Goal: Transaction & Acquisition: Purchase product/service

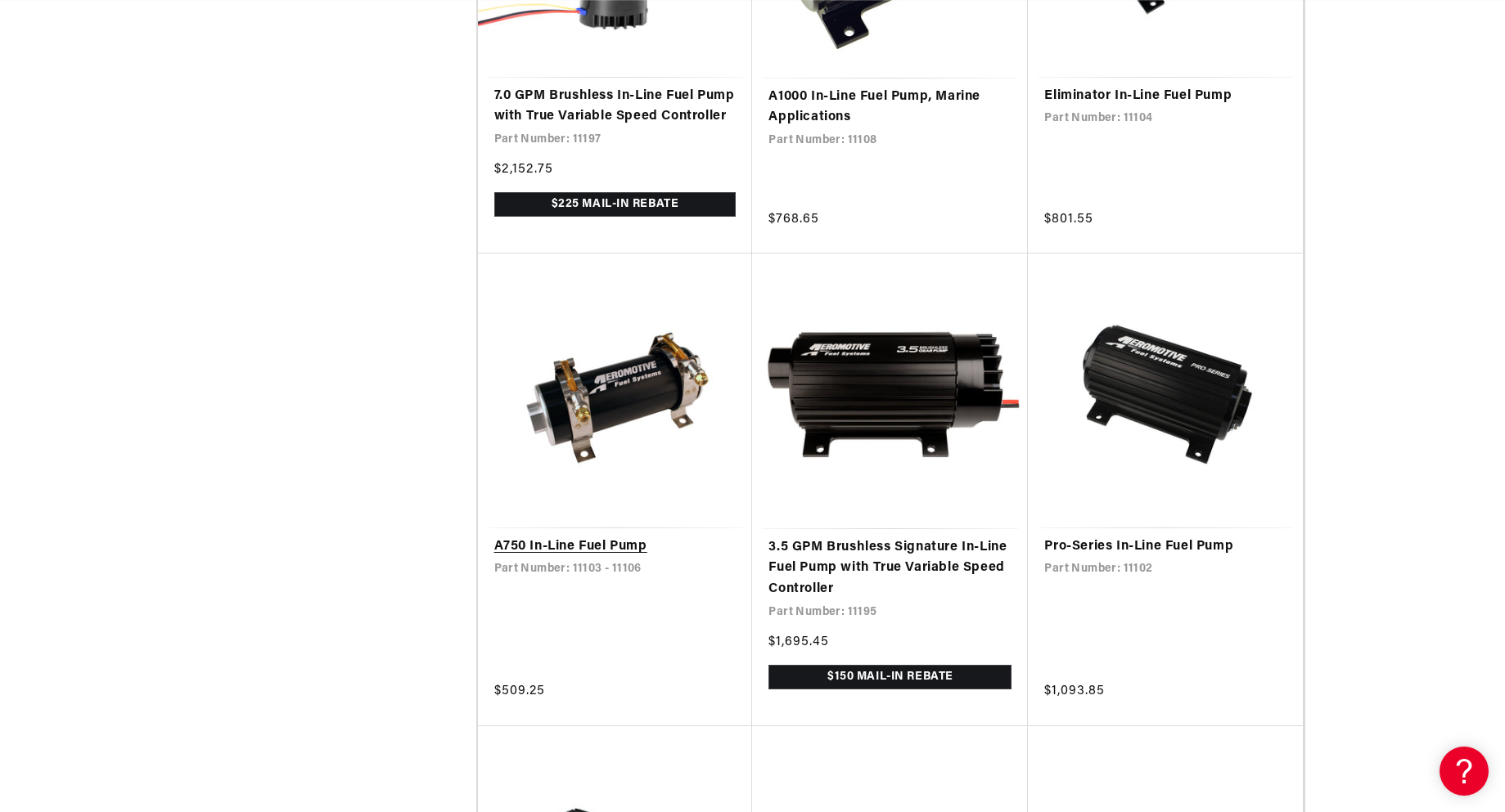
scroll to position [0, 1037]
click at [589, 537] on link "A750 In-Line Fuel Pump" at bounding box center [616, 547] width 242 height 22
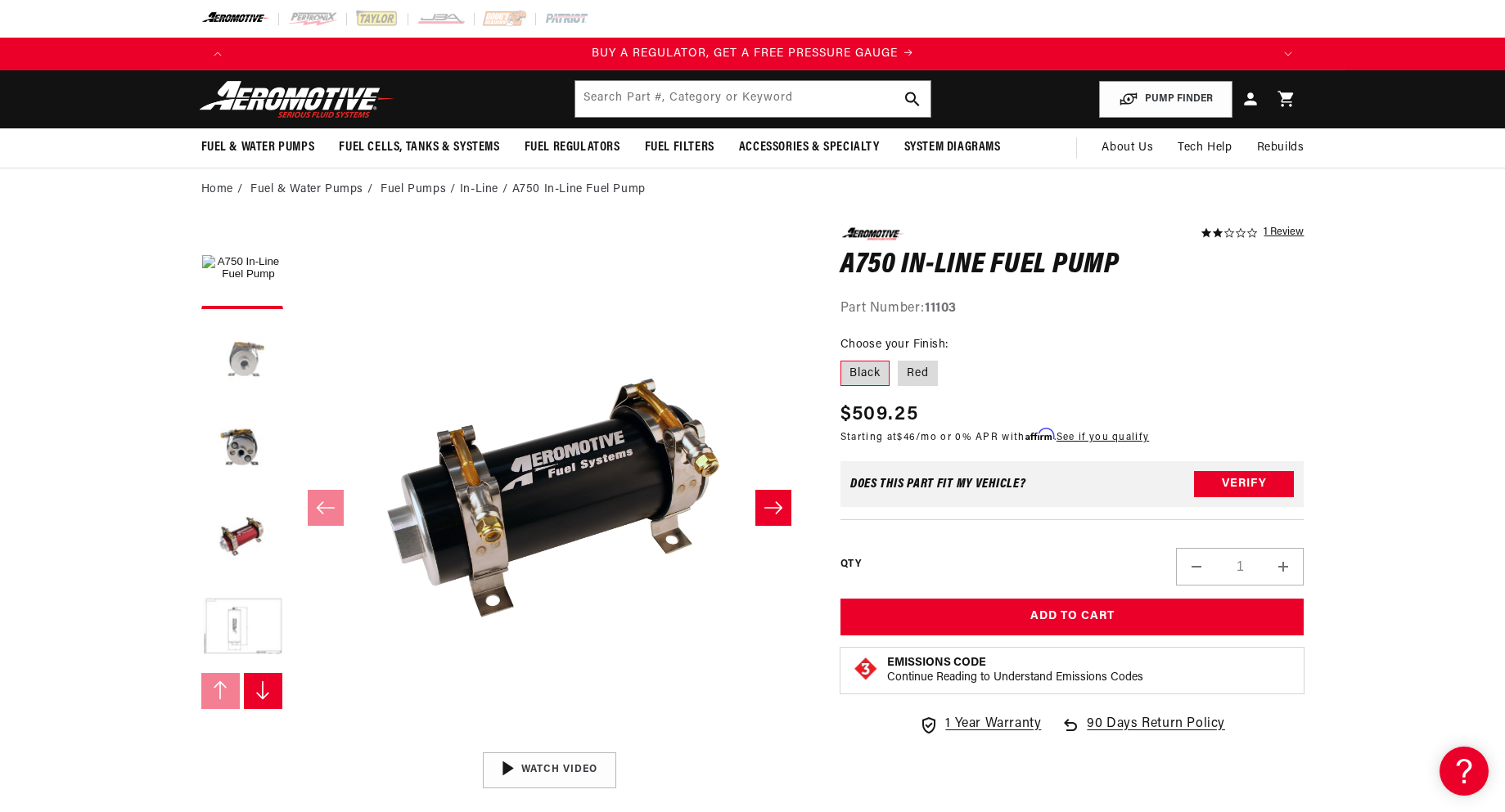
click at [253, 355] on button "Load image 2 in gallery view" at bounding box center [242, 358] width 81 height 81
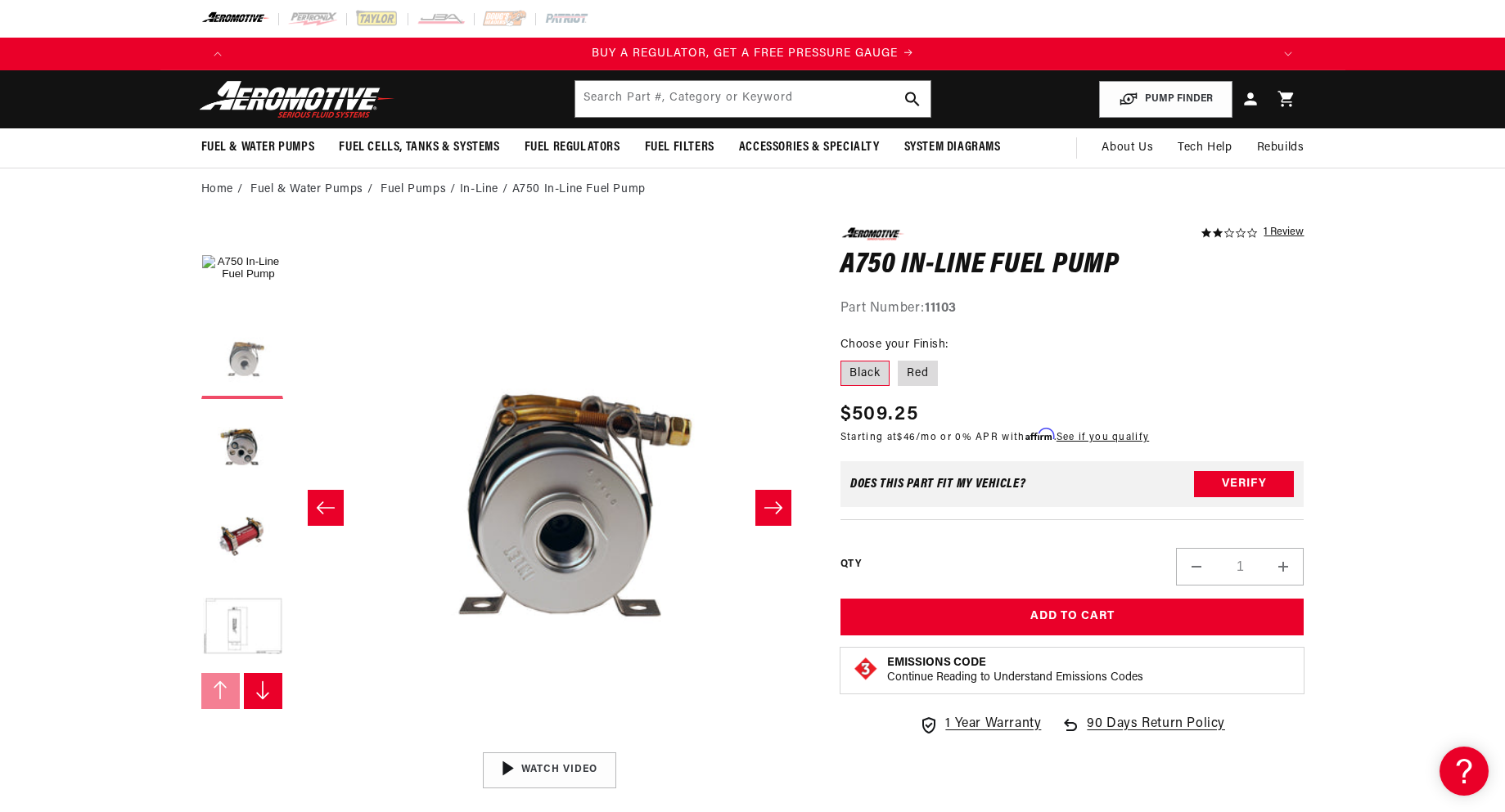
scroll to position [0, 516]
click at [239, 452] on button "Load image 3 in gallery view" at bounding box center [242, 448] width 81 height 81
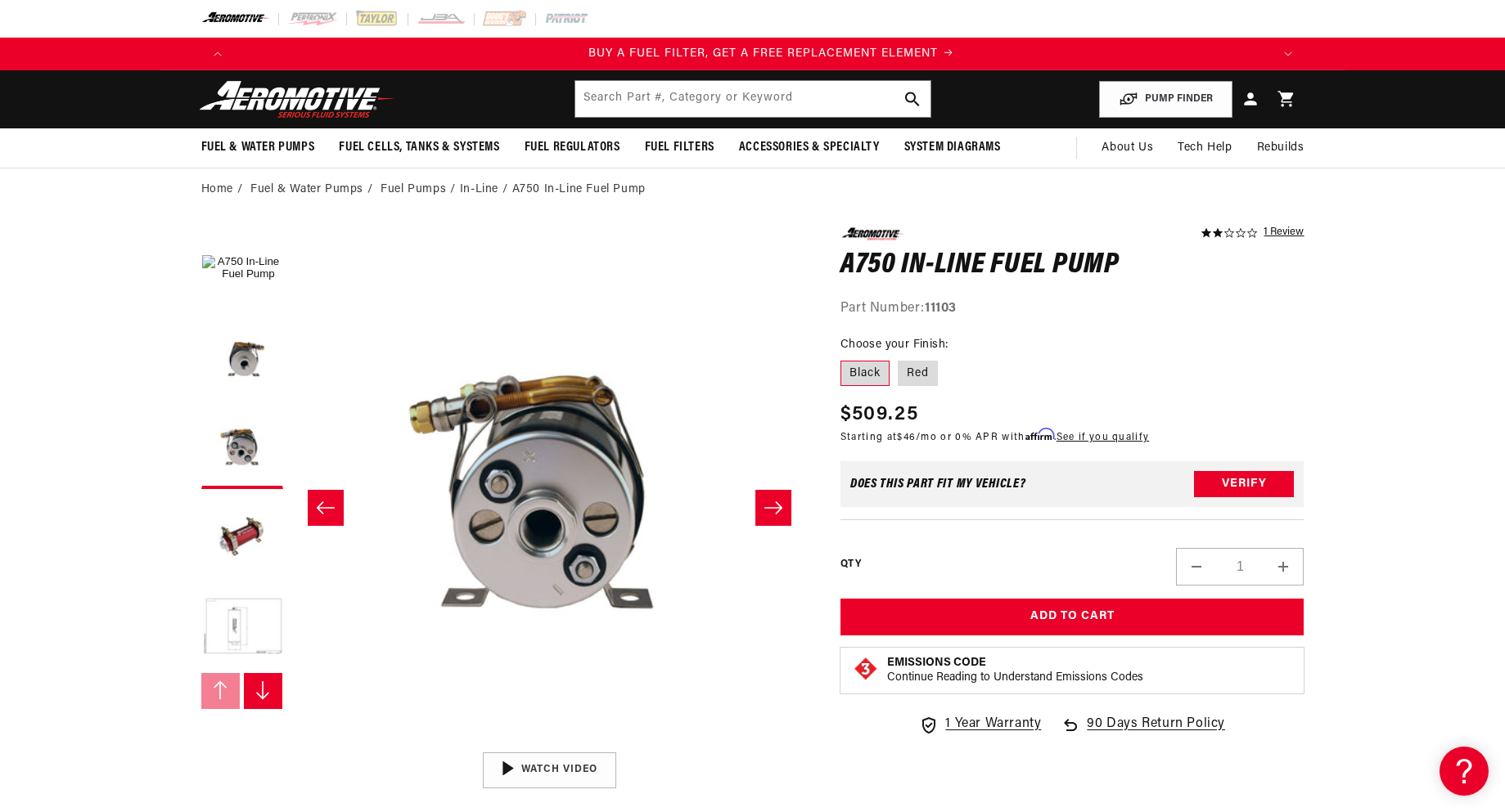
scroll to position [0, 1037]
click at [243, 524] on button "Load image 4 in gallery view" at bounding box center [242, 538] width 81 height 81
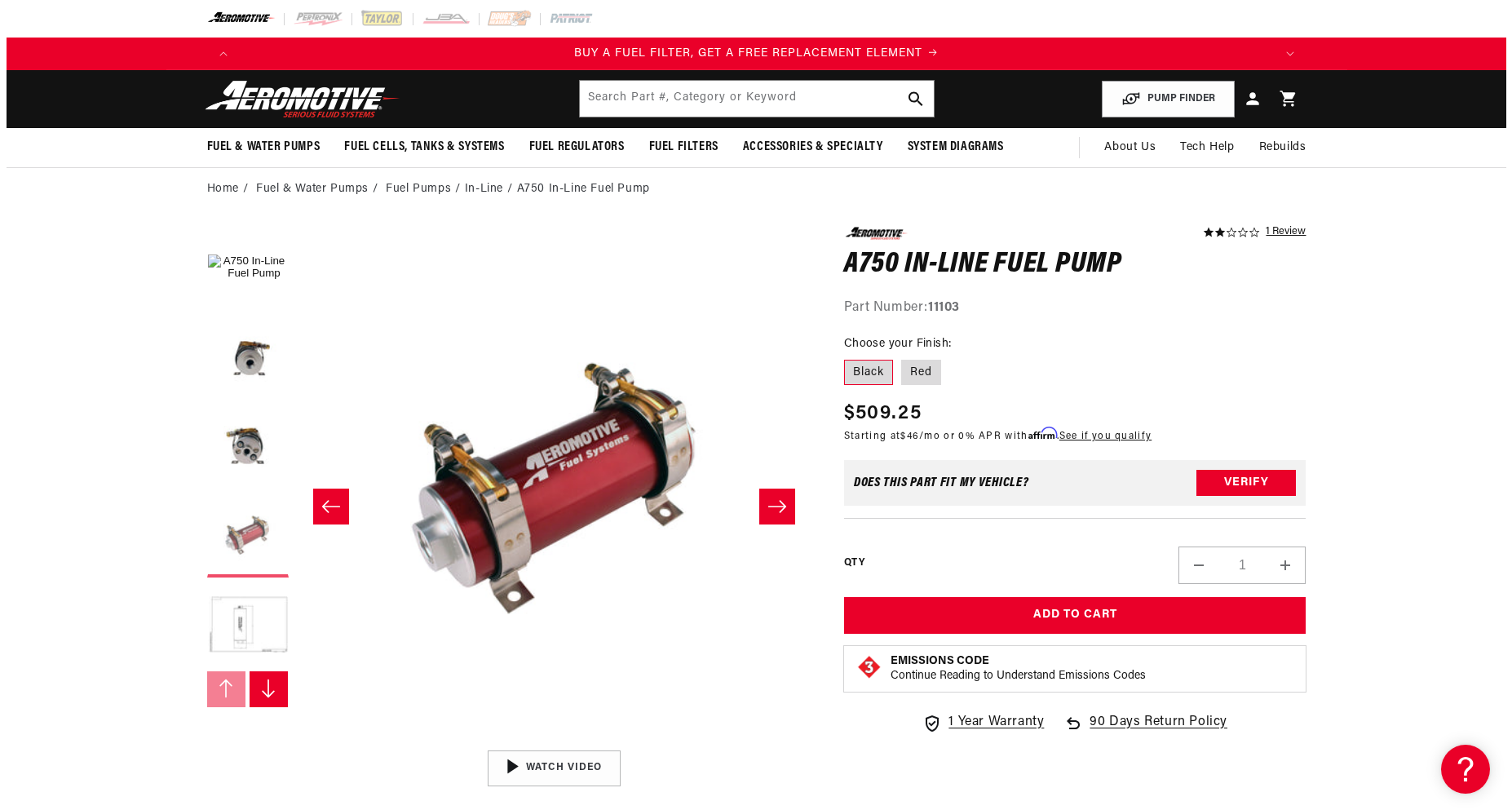
scroll to position [0, 1545]
